Goal: Task Accomplishment & Management: Use online tool/utility

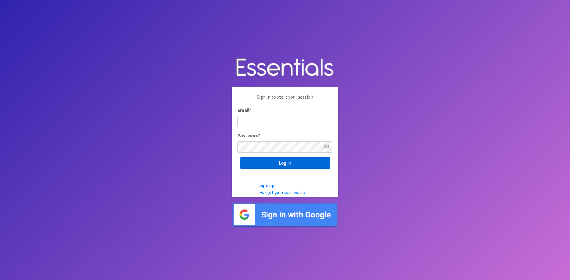
type input "[EMAIL_ADDRESS][DOMAIN_NAME]"
click at [286, 163] on input "Log in" at bounding box center [285, 163] width 91 height 11
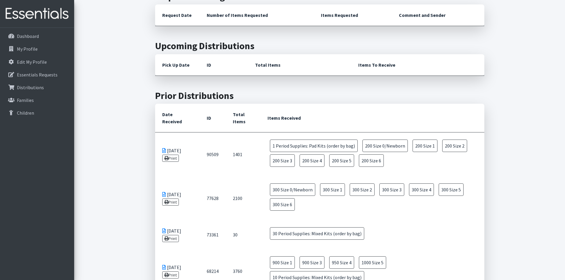
scroll to position [178, 0]
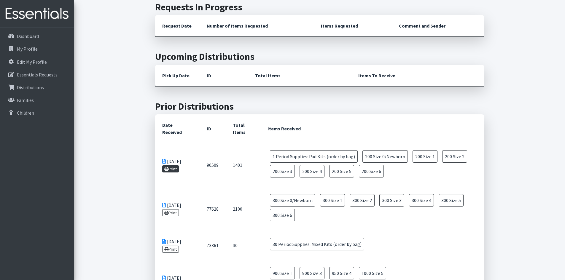
click at [175, 166] on link "Print" at bounding box center [170, 169] width 17 height 7
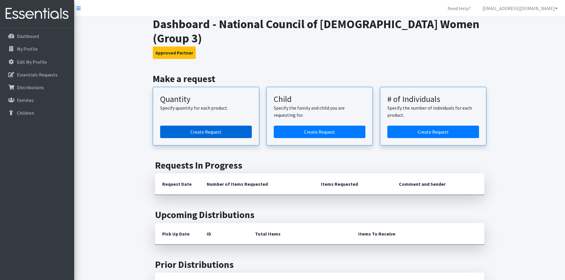
click at [204, 126] on link "Create Request" at bounding box center [206, 132] width 92 height 12
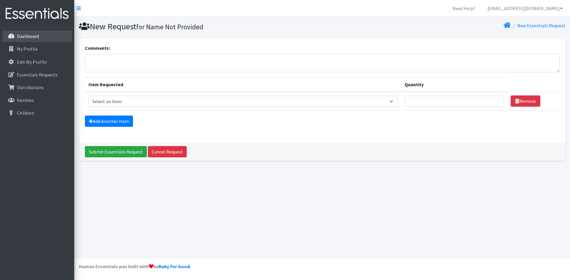
click at [39, 37] on link "Dashboard" at bounding box center [36, 36] width 69 height 12
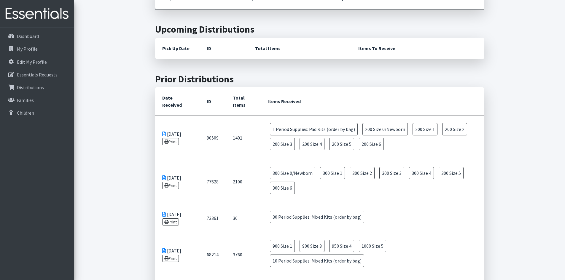
scroll to position [208, 0]
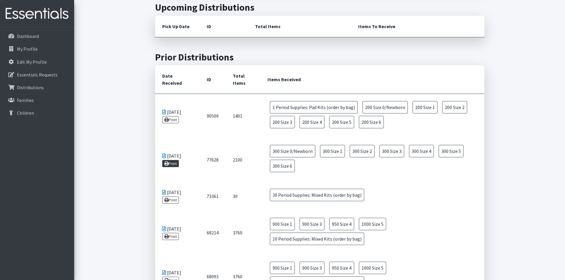
click at [171, 160] on link "Print" at bounding box center [170, 163] width 17 height 7
click at [169, 197] on link "Print" at bounding box center [170, 200] width 17 height 7
click at [170, 233] on link "Print" at bounding box center [170, 236] width 17 height 7
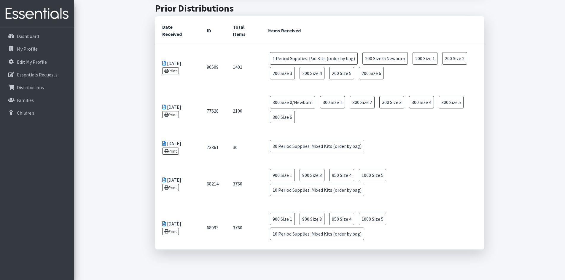
scroll to position [267, 0]
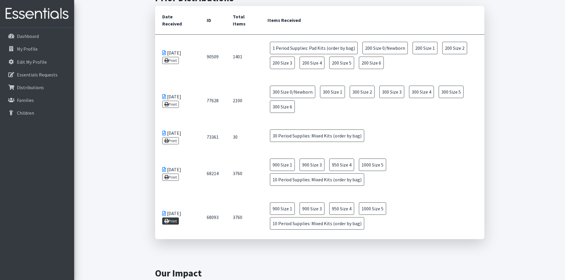
click at [170, 218] on link "Print" at bounding box center [170, 221] width 17 height 7
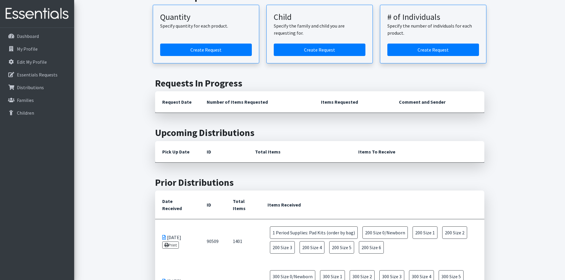
scroll to position [0, 0]
